Goal: Task Accomplishment & Management: Use online tool/utility

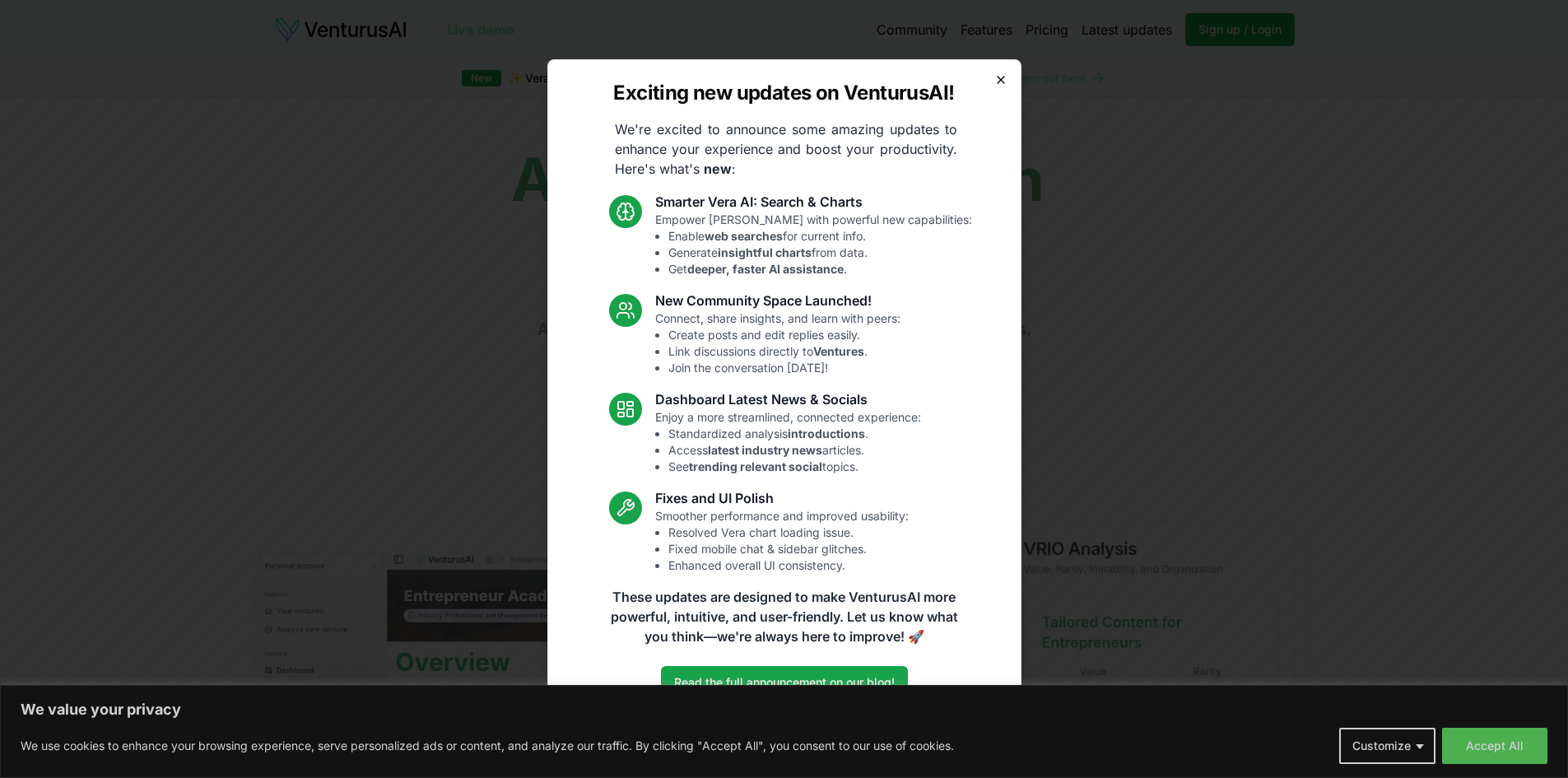
click at [999, 78] on icon "button" at bounding box center [1001, 80] width 13 height 13
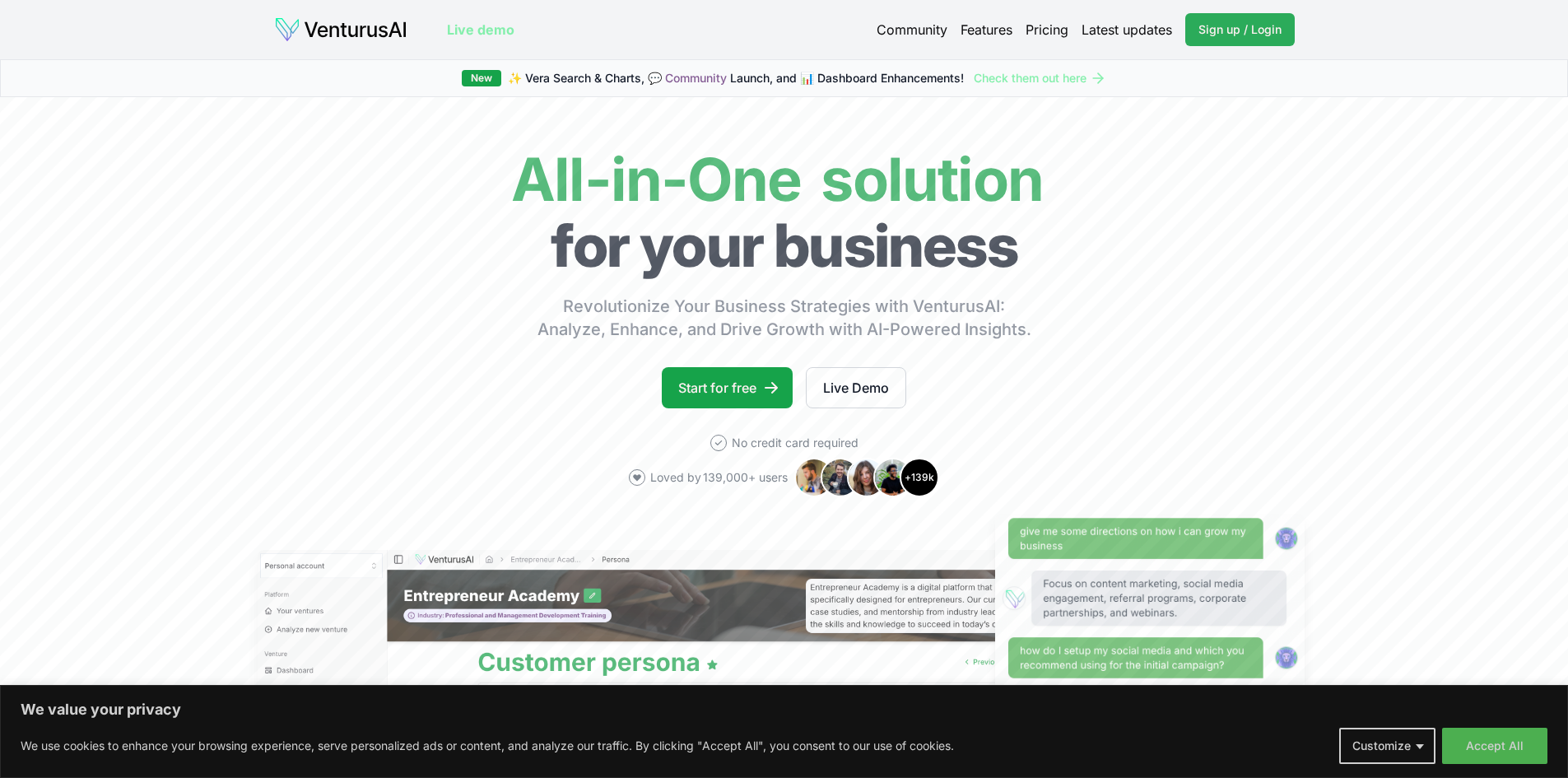
click at [1227, 28] on span "Sign up / Login" at bounding box center [1240, 29] width 83 height 17
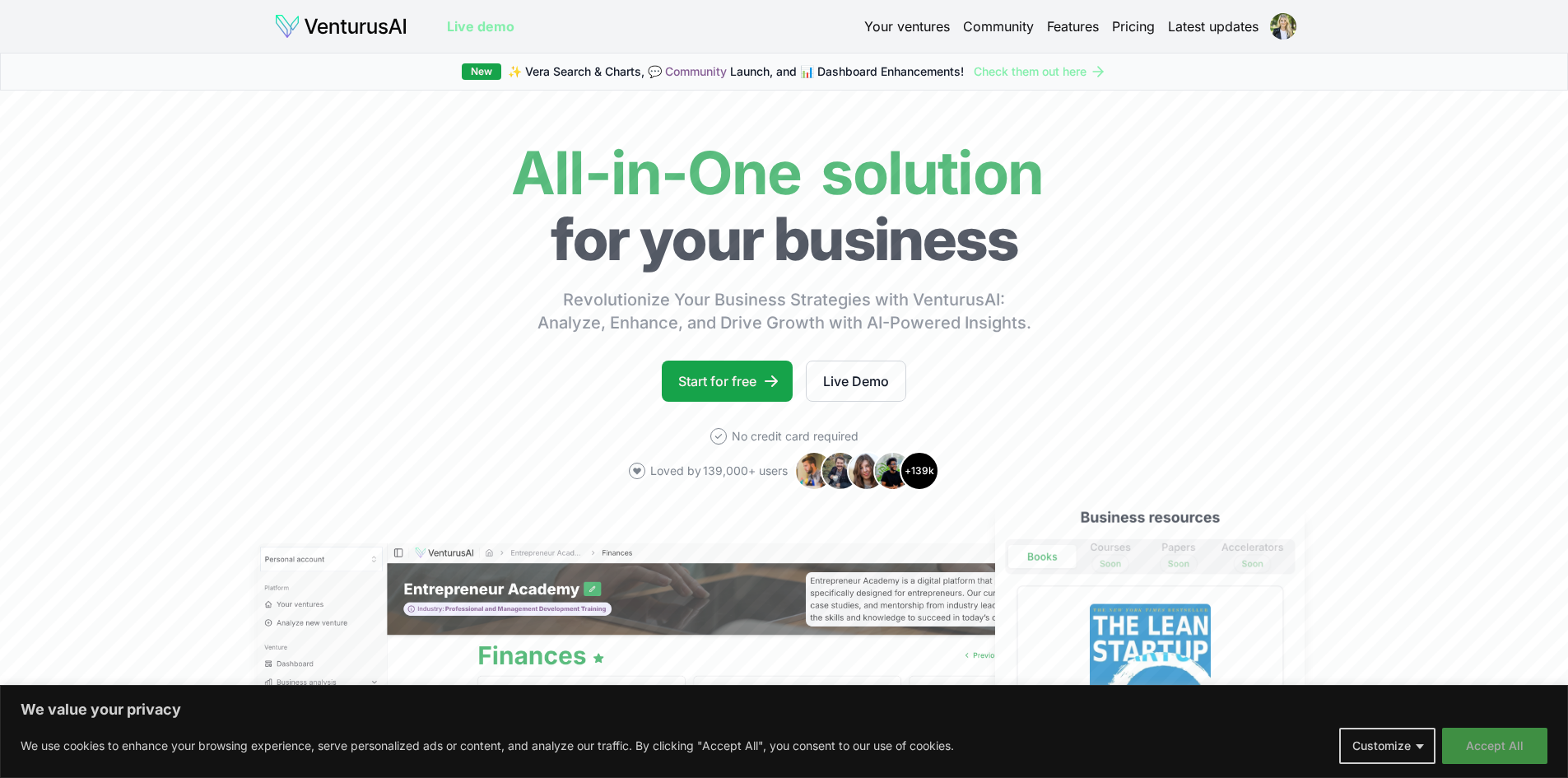
click at [1504, 742] on button "Accept All" at bounding box center [1495, 747] width 105 height 37
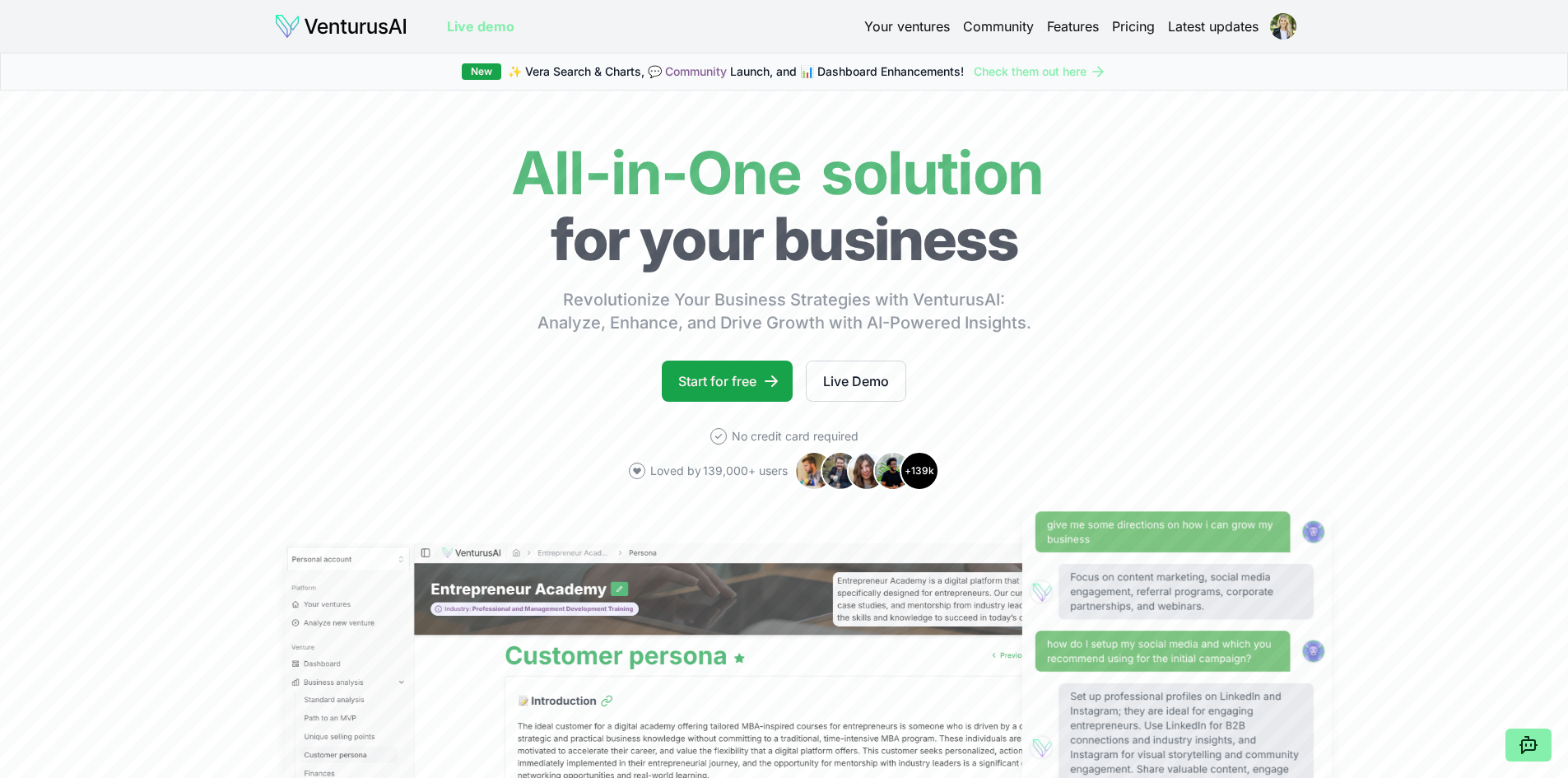
click at [879, 15] on div "Your ventures Community Features Pricing Latest updates" at bounding box center [1080, 26] width 431 height 23
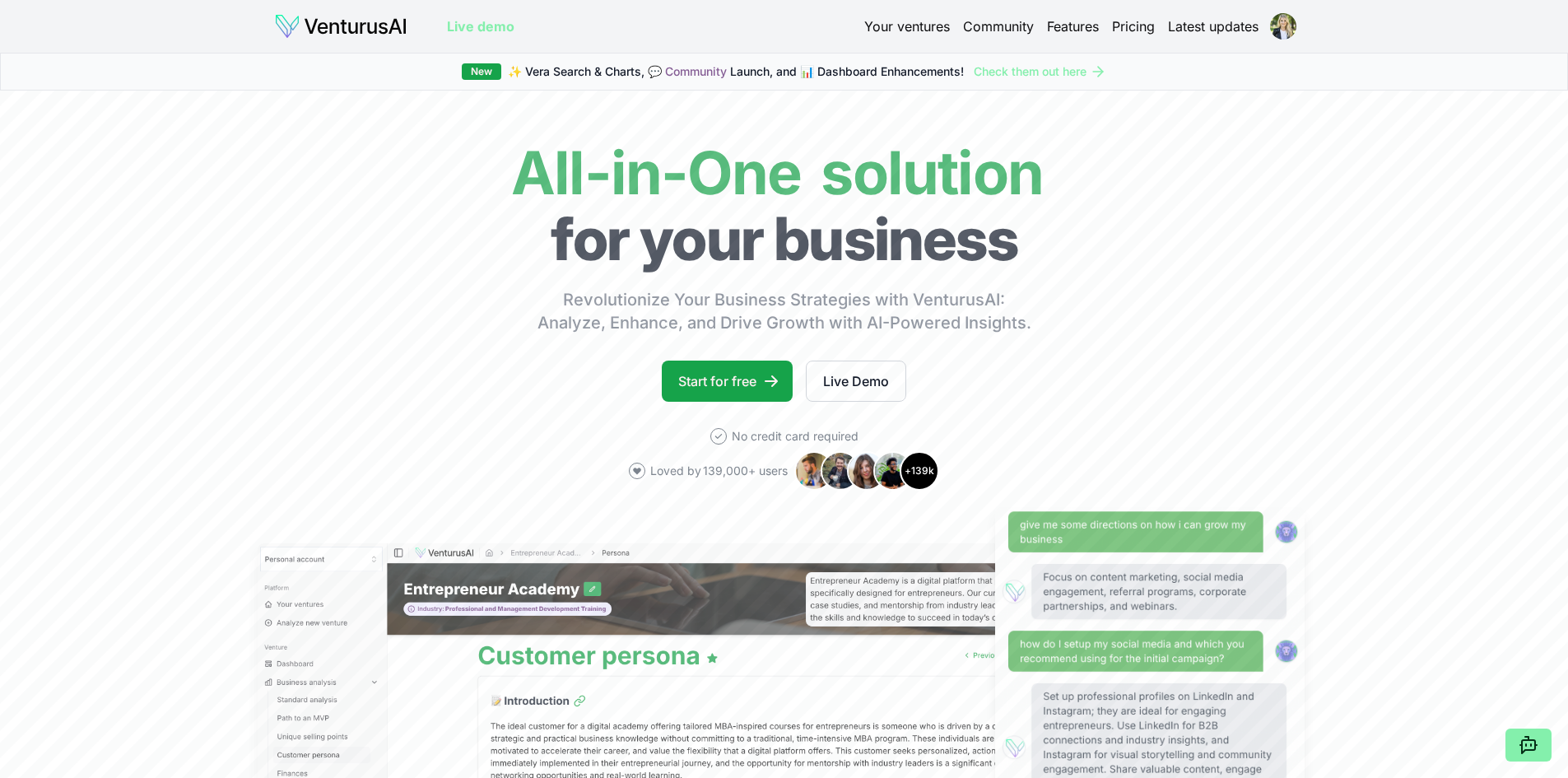
click at [888, 21] on link "Your ventures" at bounding box center [907, 27] width 85 height 20
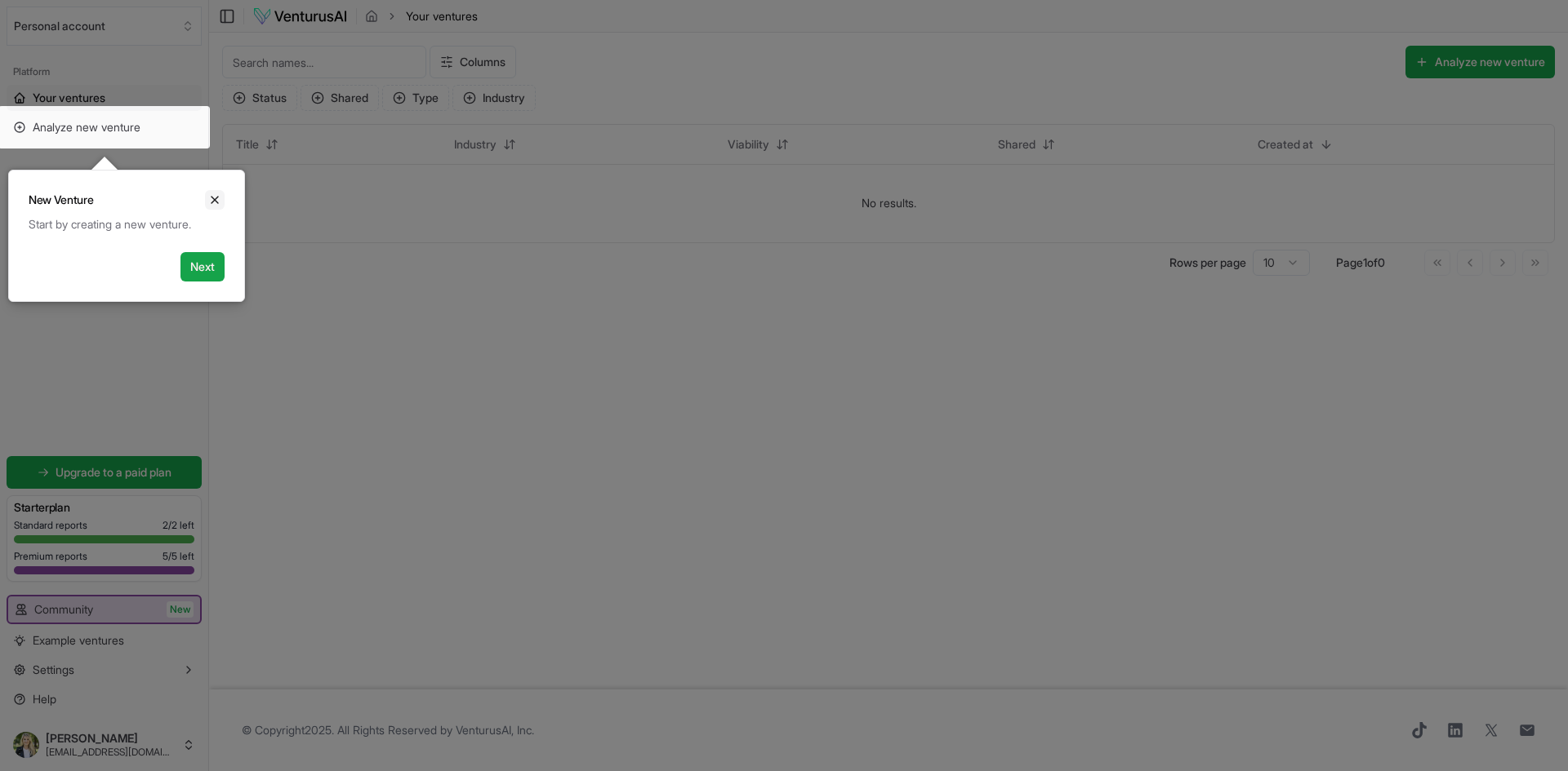
click at [220, 196] on icon "Close" at bounding box center [215, 200] width 13 height 13
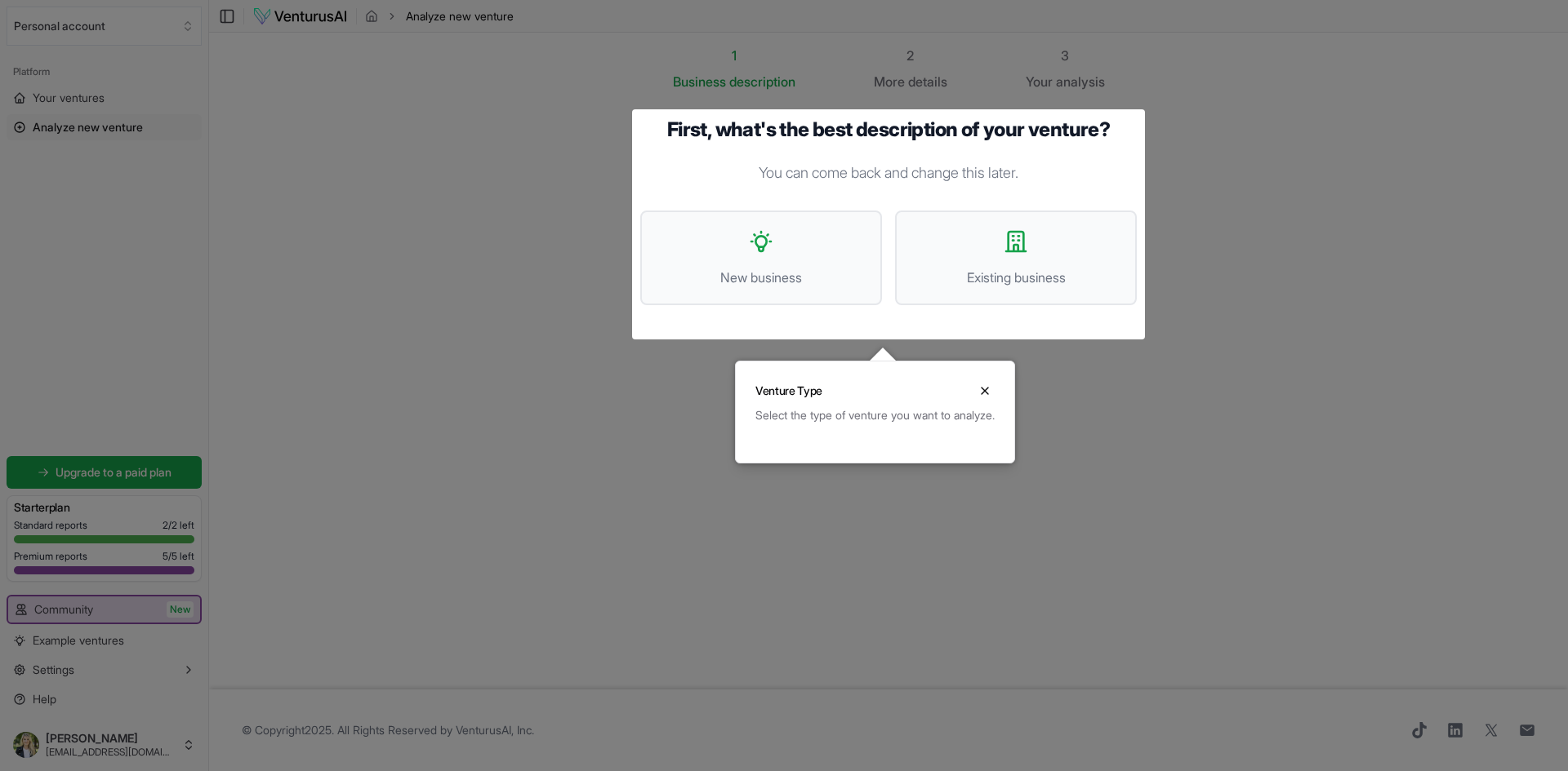
click at [369, 312] on div at bounding box center [784, 386] width 1568 height 771
click at [52, 745] on div at bounding box center [784, 386] width 1568 height 771
click at [991, 386] on icon "Close" at bounding box center [985, 391] width 13 height 13
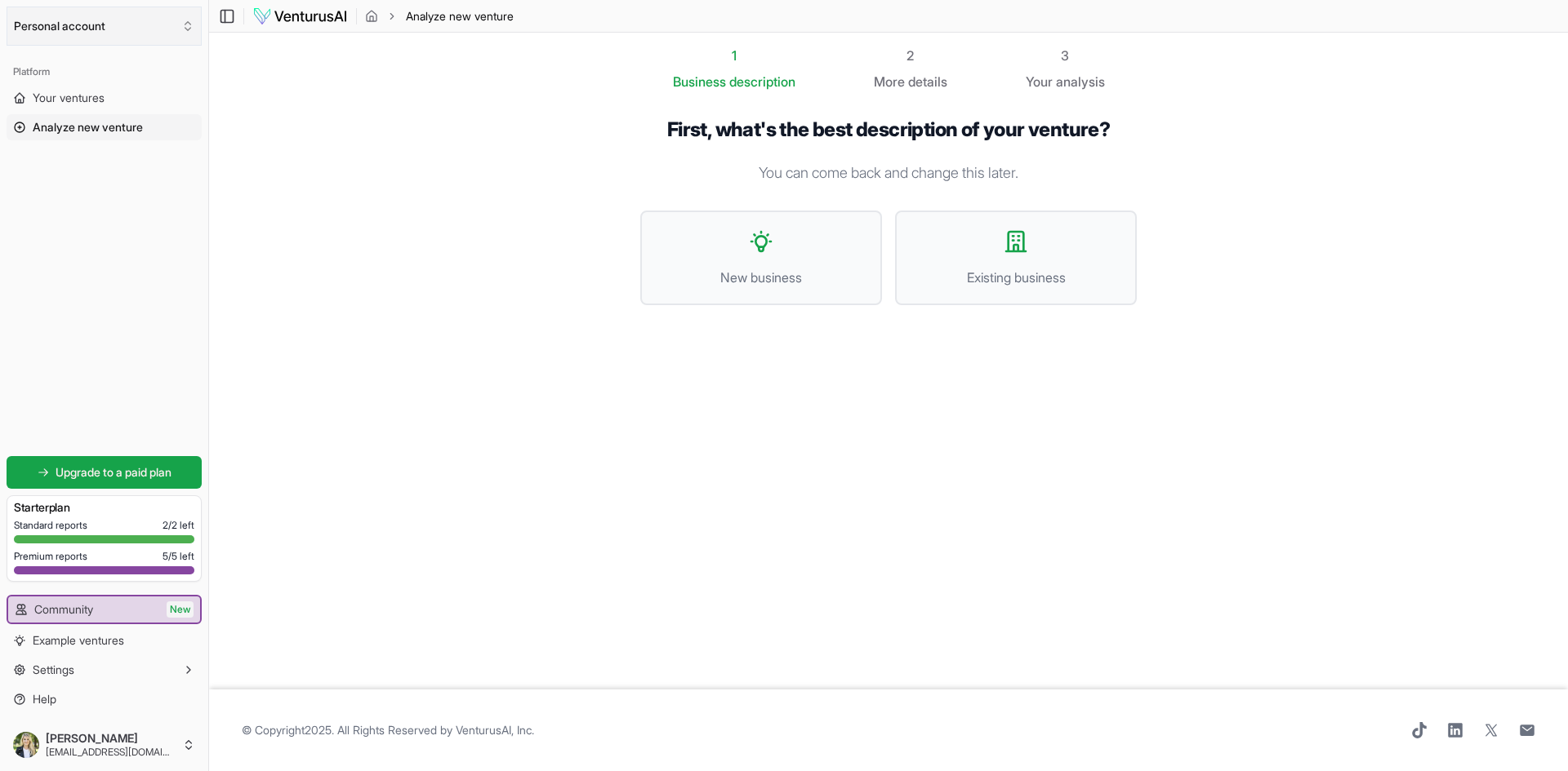
click at [168, 23] on button "Personal account" at bounding box center [104, 25] width 196 height 39
click at [124, 85] on div "[PERSON_NAME]" at bounding box center [105, 89] width 188 height 26
click at [45, 95] on span "Your ventures" at bounding box center [68, 98] width 72 height 16
